Goal: Task Accomplishment & Management: Complete application form

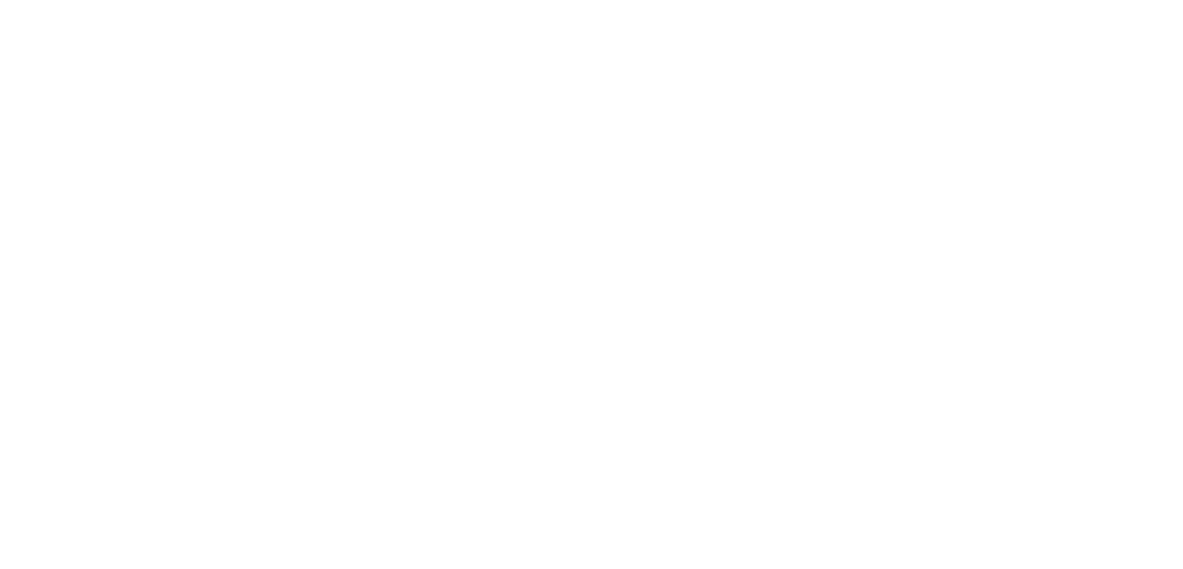
select select
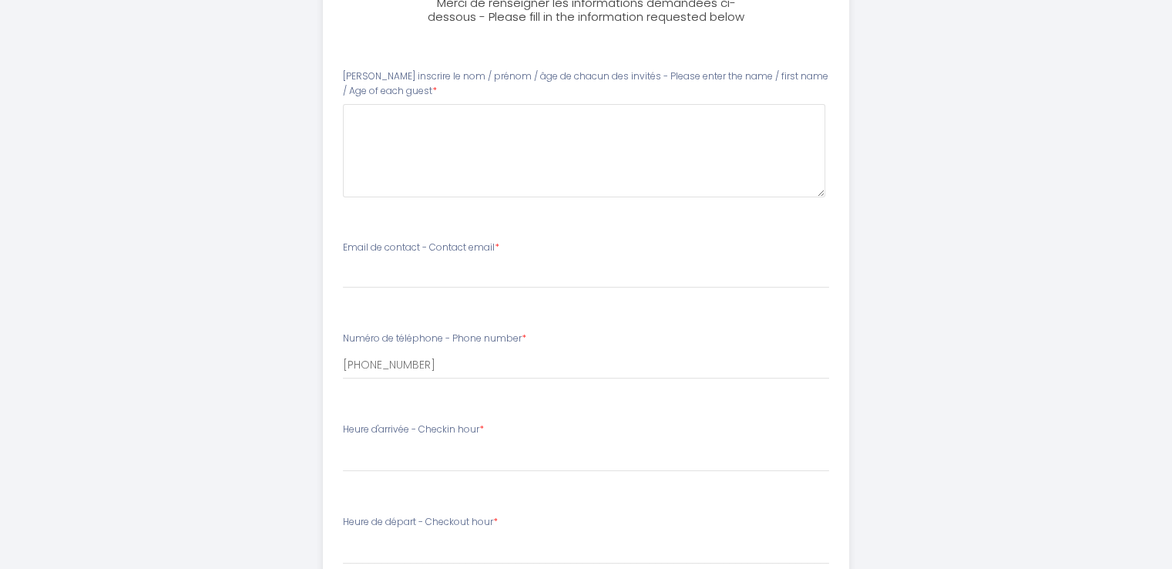
scroll to position [158, 0]
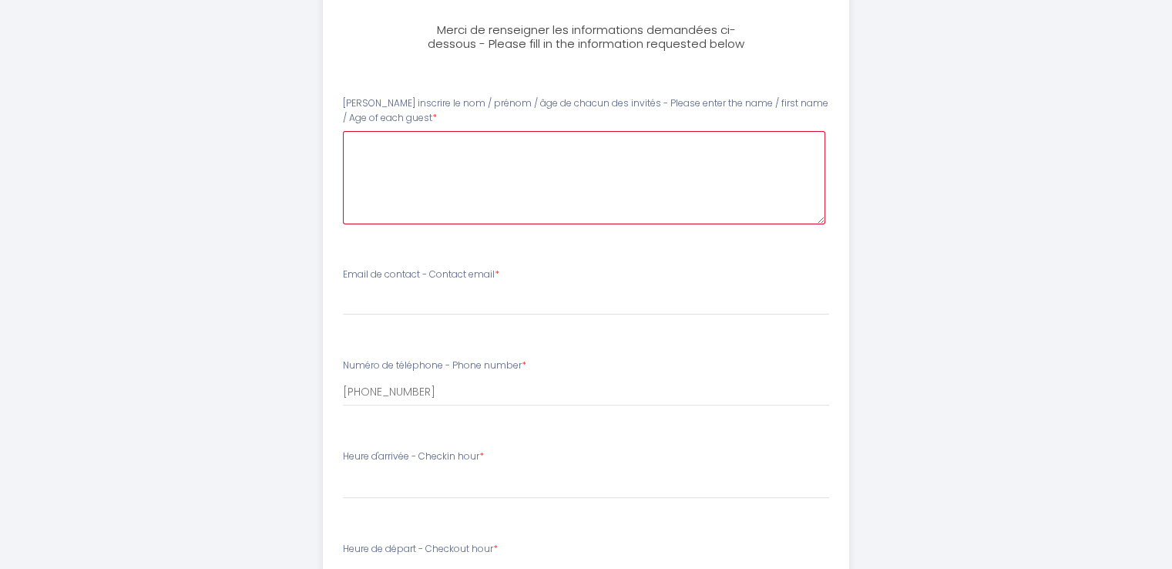
click at [507, 139] on guest0 at bounding box center [584, 177] width 482 height 93
click at [507, 146] on guest0 "GIGNEY [PERSON_NAME] 63 ans" at bounding box center [584, 177] width 482 height 93
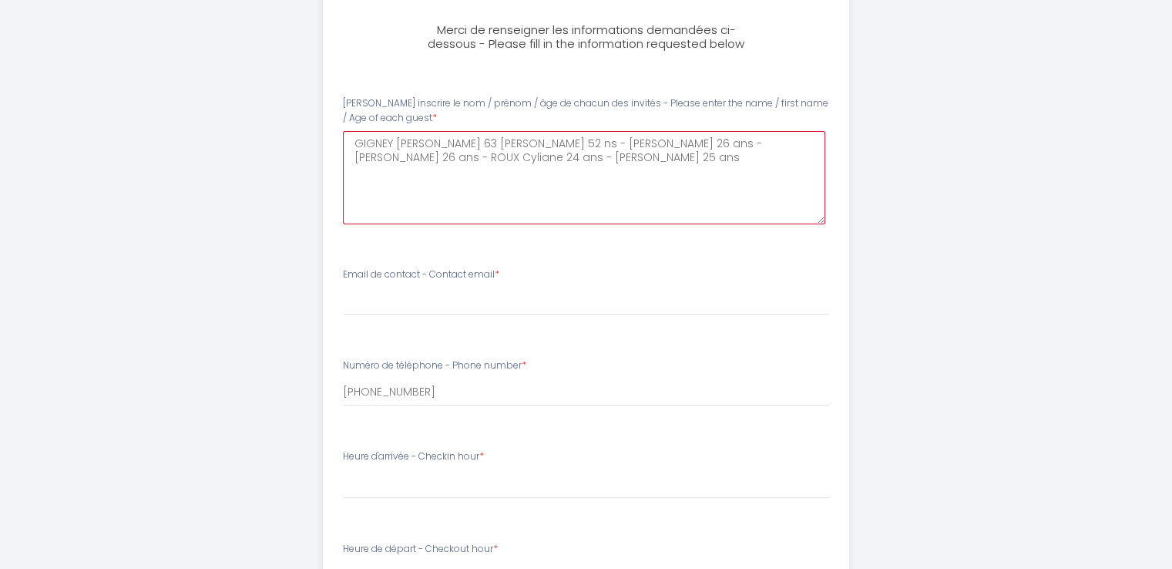
click at [566, 144] on guest0 "GIGNEY [PERSON_NAME] 63 [PERSON_NAME] 52 ns - [PERSON_NAME] 26 ans - [PERSON_NA…" at bounding box center [584, 177] width 482 height 93
click at [364, 155] on guest0 "GIGNEY [PERSON_NAME] 63 [PERSON_NAME] Jordane 52 ans - [PERSON_NAME] 26 ans - […" at bounding box center [584, 177] width 482 height 93
type guest0 "GIGNEY [PERSON_NAME] 63 [PERSON_NAME] Jordane 52 [PERSON_NAME] 26 ans - [PERSON…"
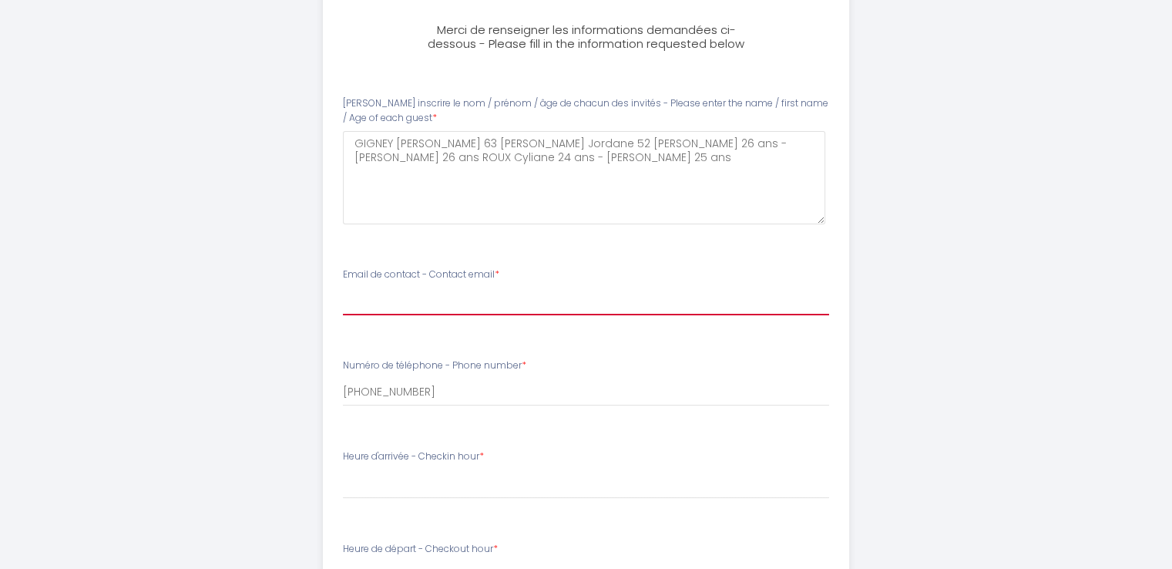
click at [445, 300] on input "Email de contact - Contact email *" at bounding box center [586, 301] width 486 height 28
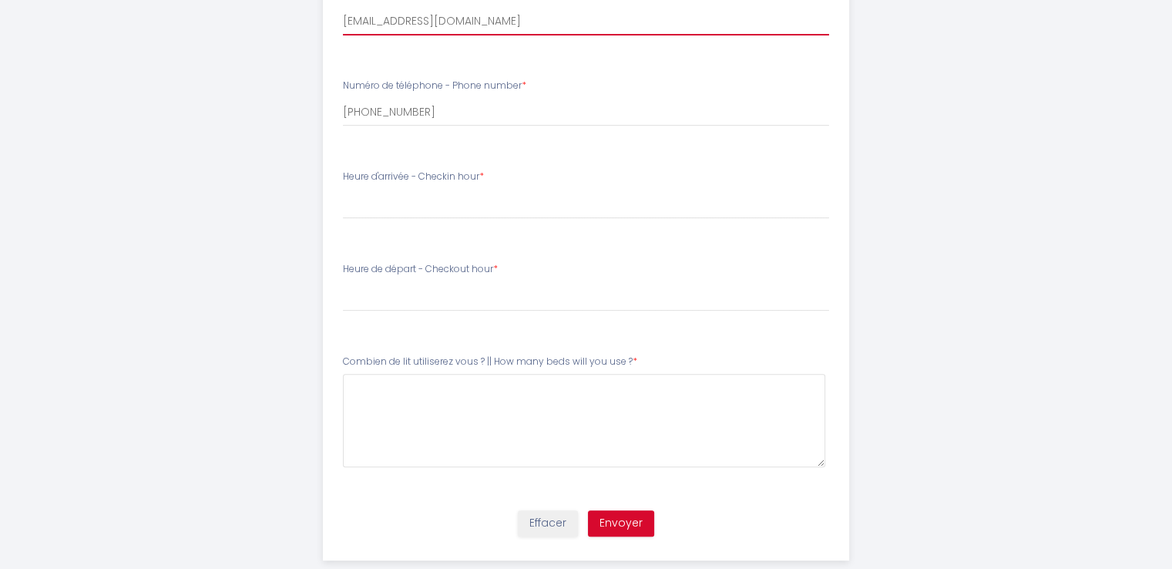
scroll to position [466, 0]
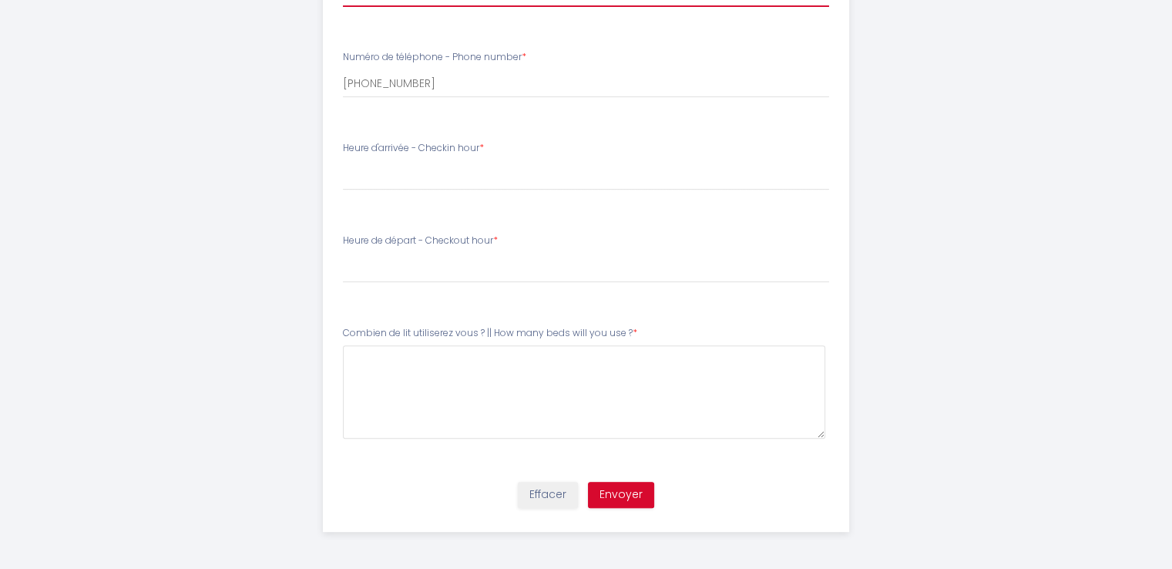
type input "[EMAIL_ADDRESS][DOMAIN_NAME]"
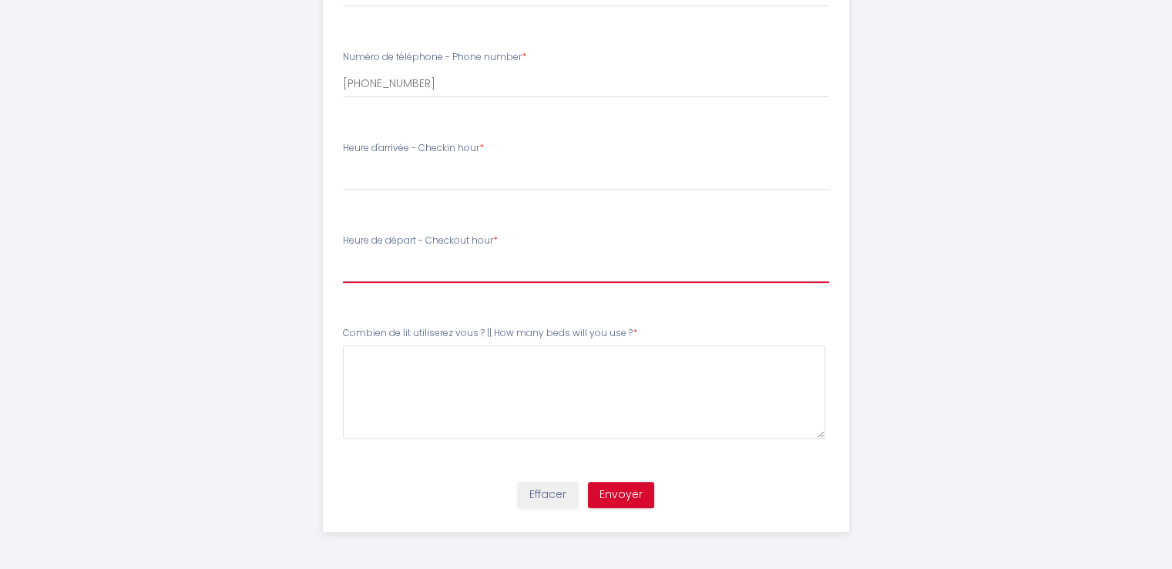
click at [462, 271] on select "00:00 00:30 01:00 01:30 02:00 02:30 03:00 03:30 04:00 04:30 05:00 05:30 06:00 0…" at bounding box center [586, 267] width 486 height 29
select select "10:00"
click at [343, 253] on select "00:00 00:30 01:00 01:30 02:00 02:30 03:00 03:30 04:00 04:30 05:00 05:30 06:00 0…" at bounding box center [586, 267] width 486 height 29
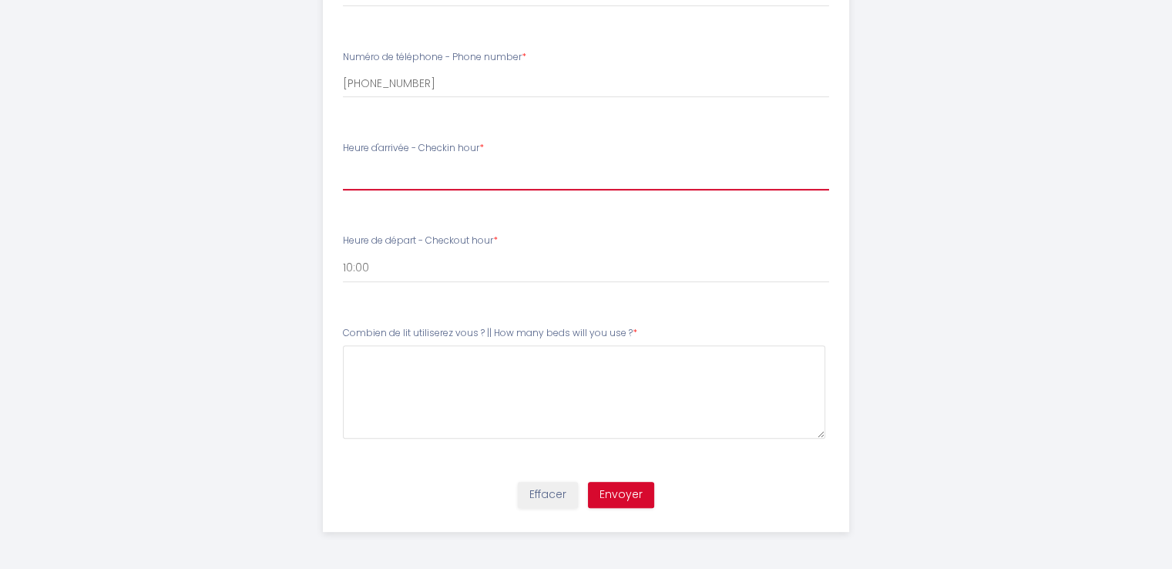
click at [419, 171] on select "17:00 17:30 18:00 18:30 19:00 19:30 20:00 20:30 21:00 21:30 22:00 22:30 23:00 2…" at bounding box center [586, 175] width 486 height 29
select select "17:00"
click at [343, 161] on select "17:00 17:30 18:00 18:30 19:00 19:30 20:00 20:30 21:00 21:30 22:00 22:30 23:00 2…" at bounding box center [586, 175] width 486 height 29
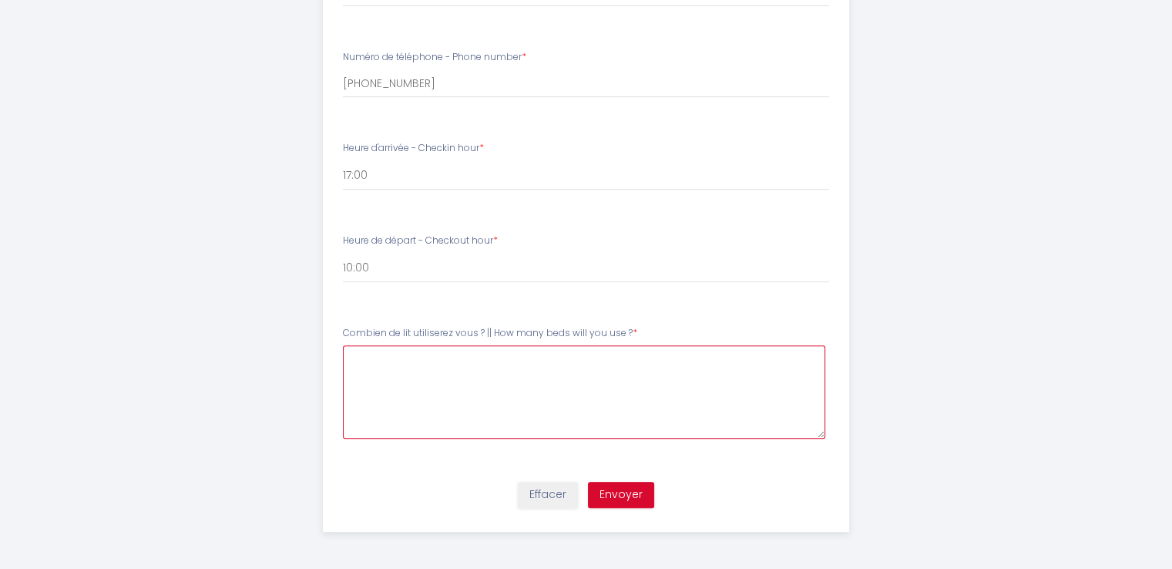
click at [553, 352] on \?5 at bounding box center [584, 391] width 482 height 93
type \?5 "3"
type \?5 "t"
click at [446, 360] on \?5 at bounding box center [584, 391] width 482 height 93
type \?5 "2"
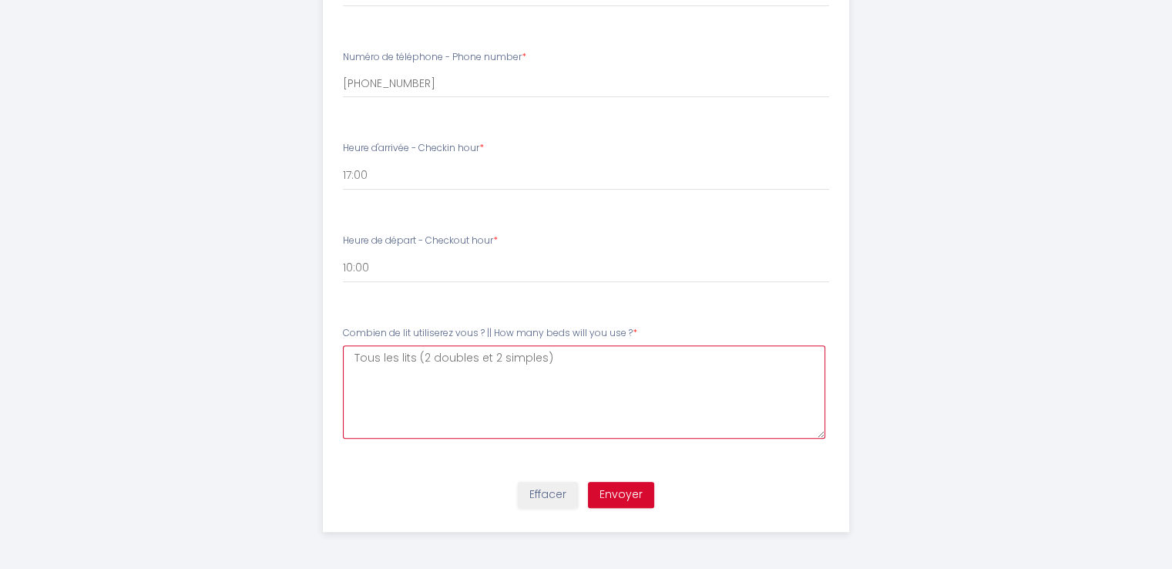
type \?5 "Tous les lits (2 doubles et 2 simples)"
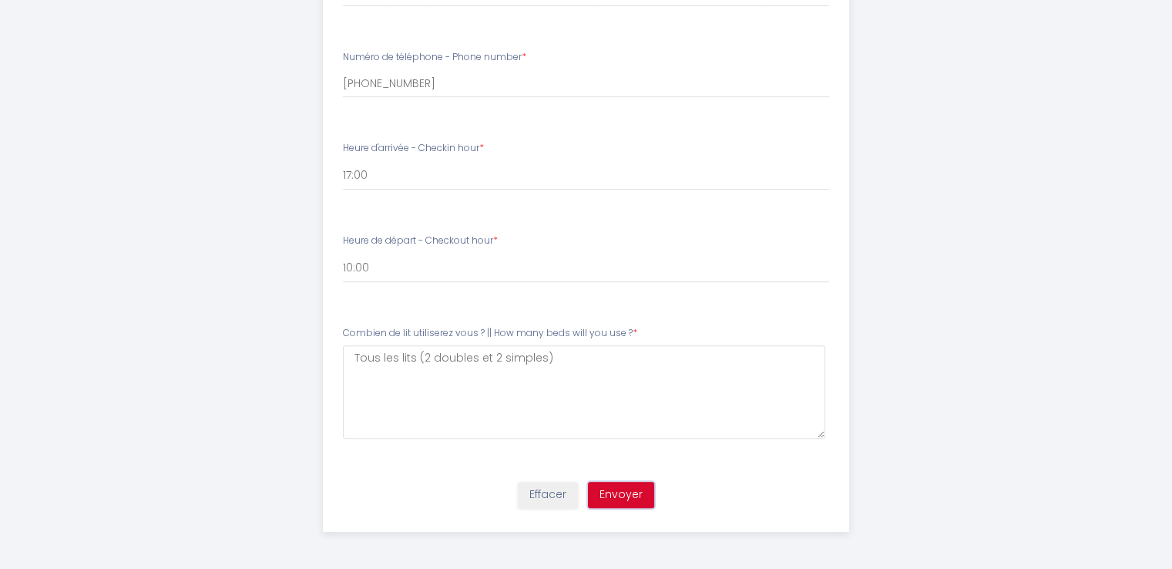
click at [620, 491] on button "Envoyer" at bounding box center [621, 494] width 66 height 26
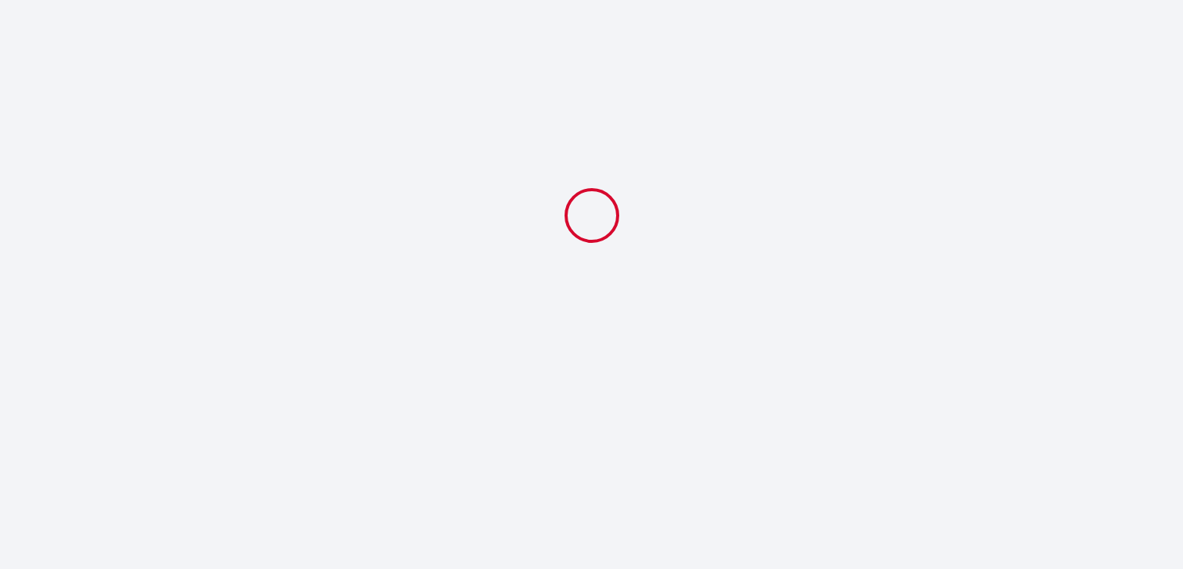
select select "10:00"
